Goal: Task Accomplishment & Management: Manage account settings

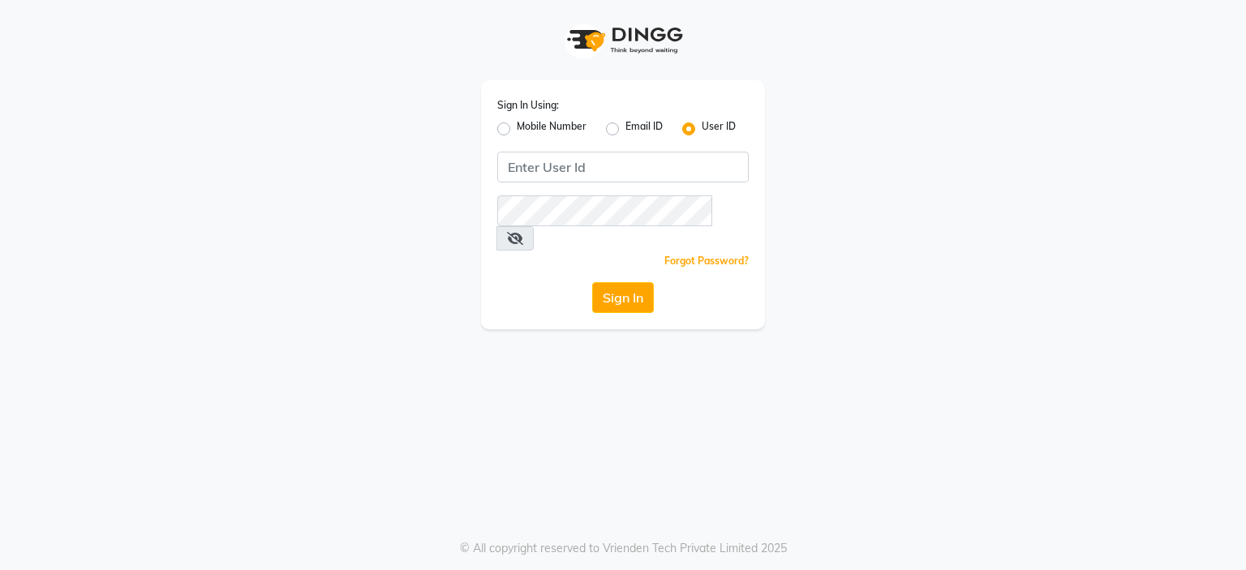
click at [517, 128] on label "Mobile Number" at bounding box center [552, 128] width 70 height 19
click at [517, 128] on input "Mobile Number" at bounding box center [522, 124] width 11 height 11
radio input "true"
radio input "false"
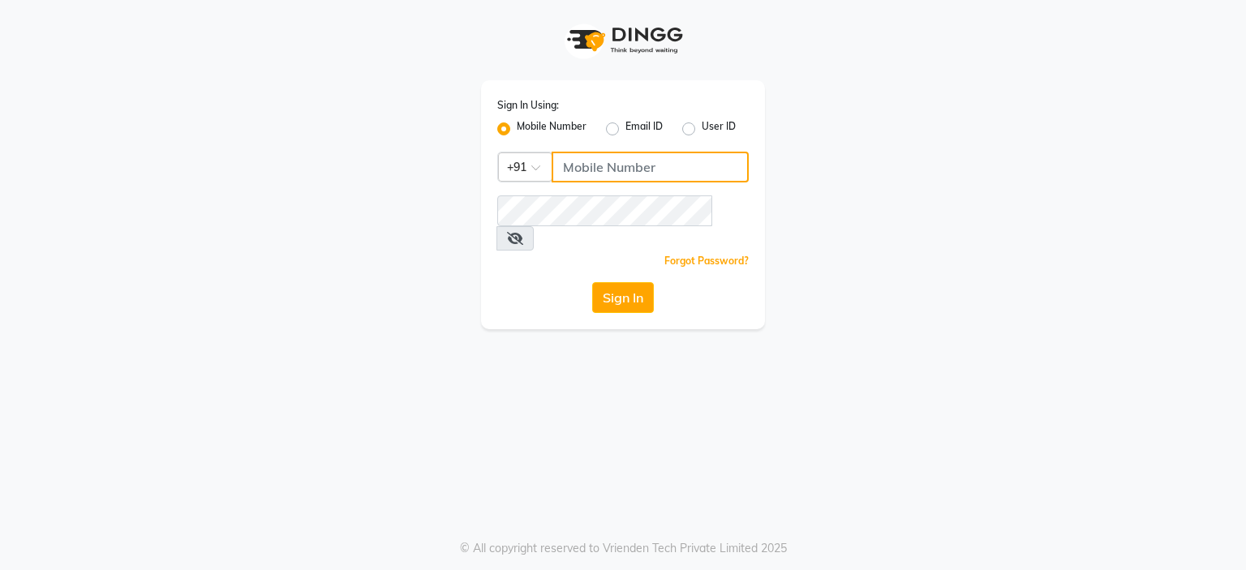
click at [592, 165] on input "Username" at bounding box center [650, 167] width 197 height 31
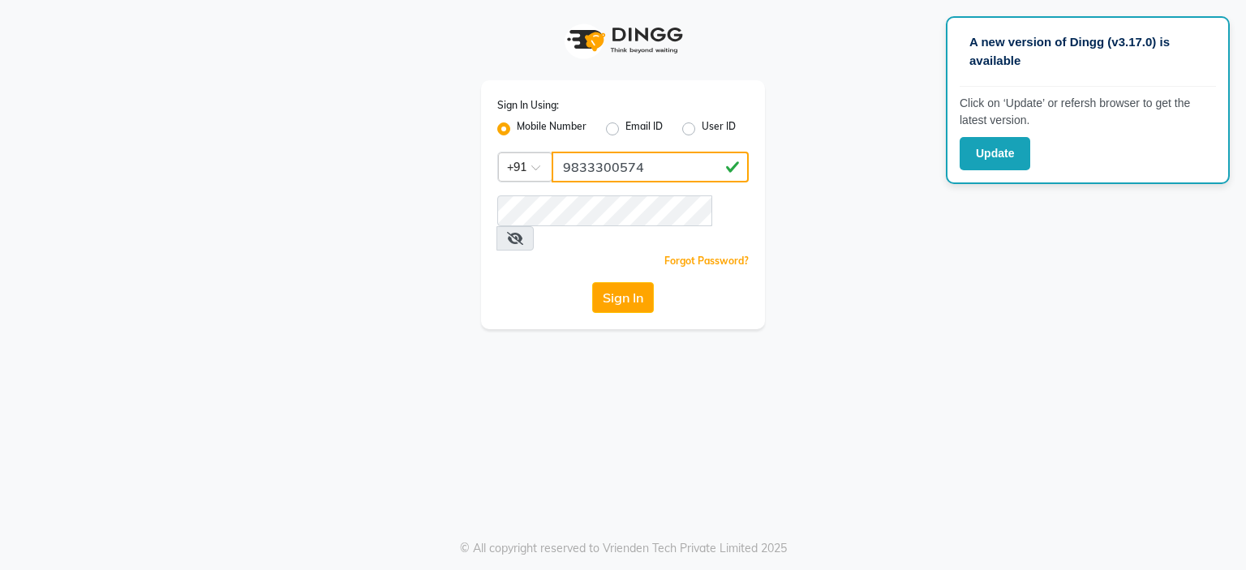
drag, startPoint x: 655, startPoint y: 174, endPoint x: 451, endPoint y: 166, distance: 203.7
click at [451, 166] on div "Sign In Using: Mobile Number Email ID User ID Country Code × [PHONE_NUMBER] Rem…" at bounding box center [623, 164] width 925 height 329
type input "9833300574"
click at [613, 282] on button "Sign In" at bounding box center [623, 297] width 62 height 31
